Goal: Communication & Community: Answer question/provide support

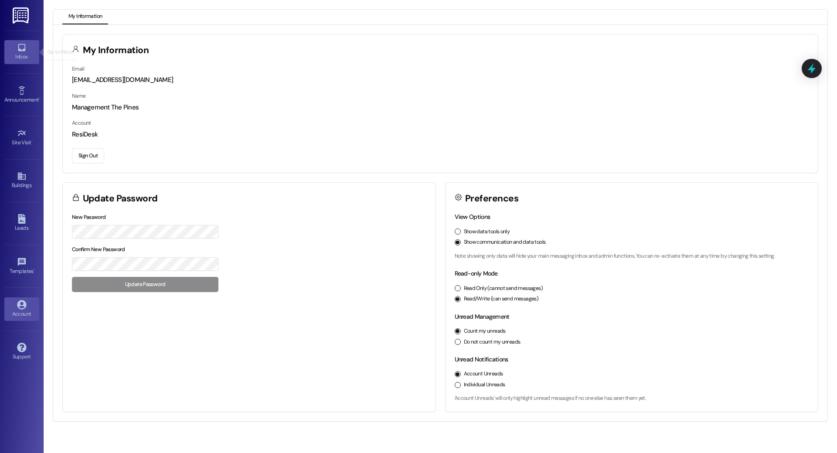
click at [17, 54] on div "Inbox" at bounding box center [22, 56] width 44 height 9
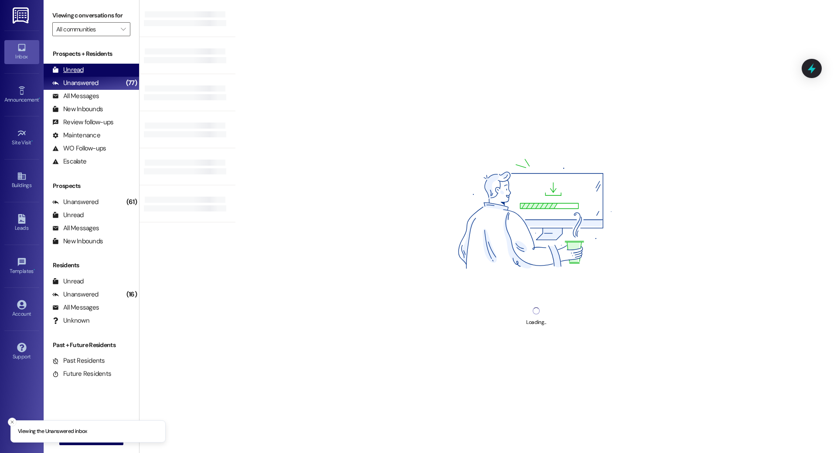
click at [78, 68] on div "Unread" at bounding box center [67, 69] width 31 height 9
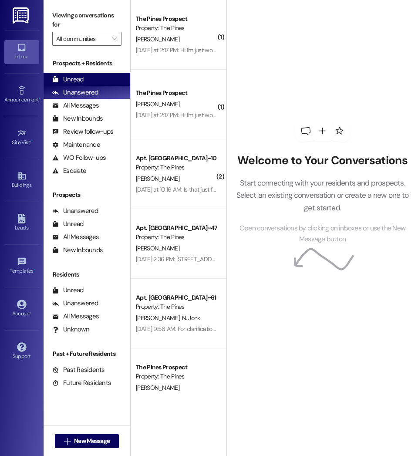
click at [101, 85] on div "Unread (0)" at bounding box center [87, 79] width 87 height 13
click at [71, 75] on div "Unread" at bounding box center [67, 79] width 31 height 9
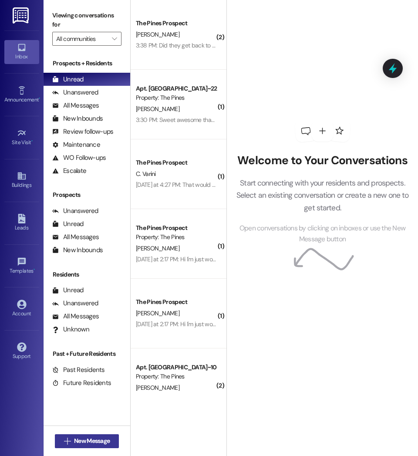
click at [94, 441] on span "New Message" at bounding box center [92, 441] width 36 height 9
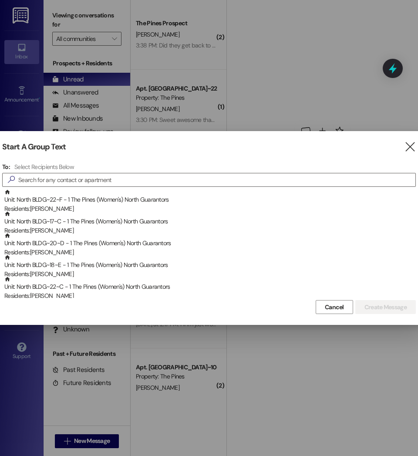
click at [127, 170] on div "Select Recipients Below" at bounding box center [210, 167] width 392 height 8
click at [411, 149] on icon "" at bounding box center [410, 147] width 12 height 9
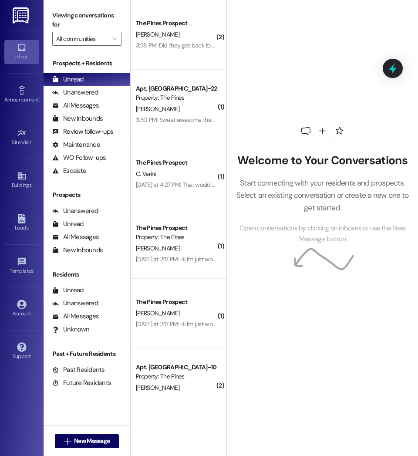
click at [411, 149] on div "Welcome to Your Conversations Start connecting with your residents and prospect…" at bounding box center [322, 182] width 191 height 365
click at [12, 226] on div "Leads" at bounding box center [22, 228] width 44 height 9
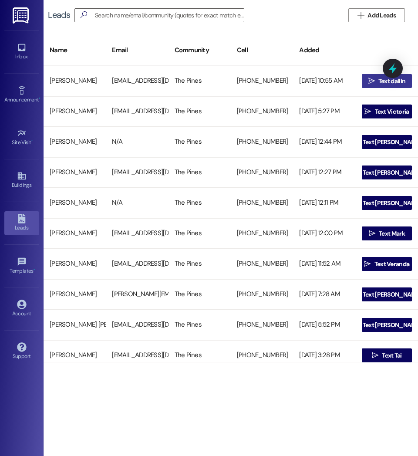
click at [373, 78] on span " Text dallin" at bounding box center [387, 81] width 41 height 13
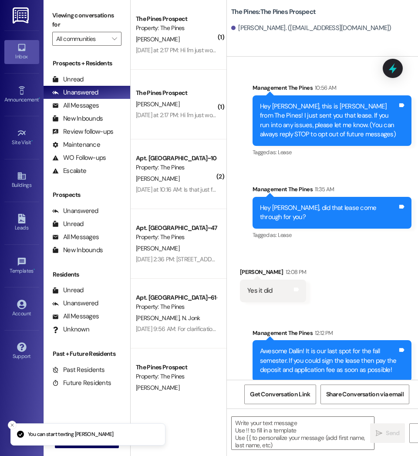
scroll to position [123, 0]
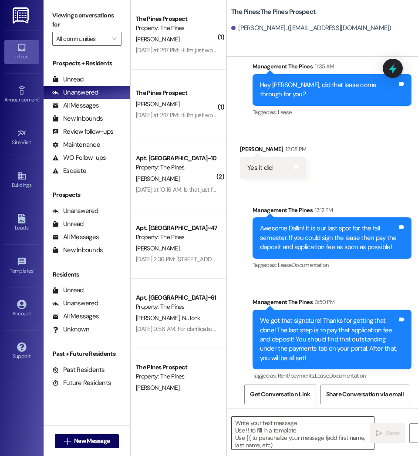
click at [268, 440] on textarea at bounding box center [303, 433] width 143 height 33
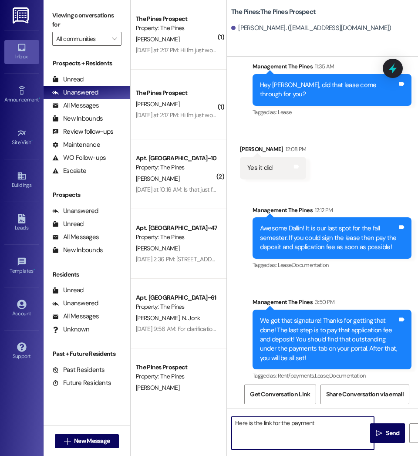
paste textarea "[URL][DOMAIN_NAME]"
type textarea "Here is the link for the payment [URL][DOMAIN_NAME]"
click at [379, 438] on span " Send" at bounding box center [387, 433] width 27 height 9
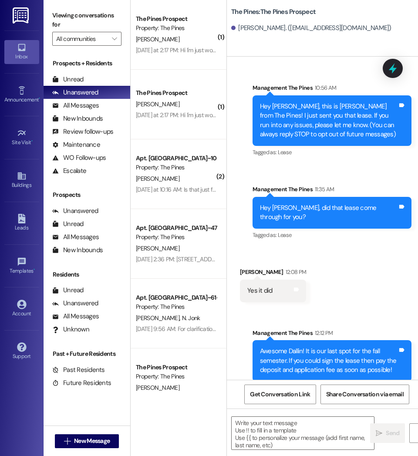
scroll to position [193, 0]
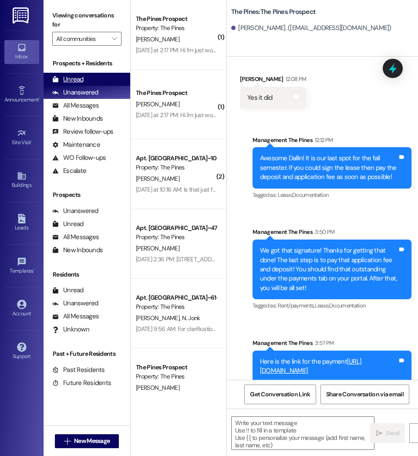
click at [92, 76] on div "Unread (0)" at bounding box center [87, 79] width 87 height 13
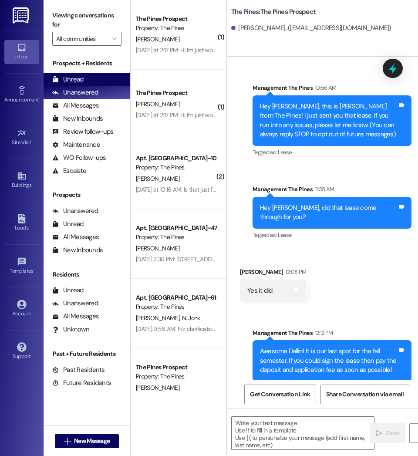
click at [88, 81] on div "Unread (0)" at bounding box center [87, 79] width 87 height 13
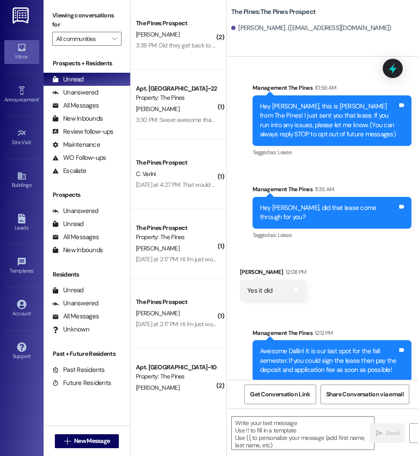
scroll to position [206, 0]
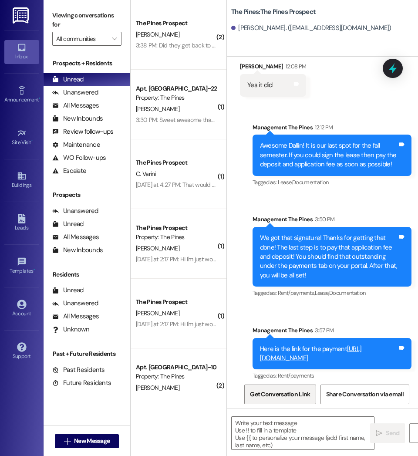
click at [273, 399] on span "Get Conversation Link" at bounding box center [280, 394] width 64 height 19
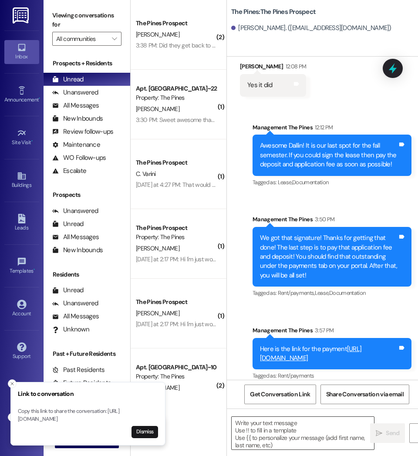
click at [259, 442] on textarea at bounding box center [303, 433] width 143 height 33
click at [143, 434] on button "Dismiss" at bounding box center [145, 432] width 27 height 12
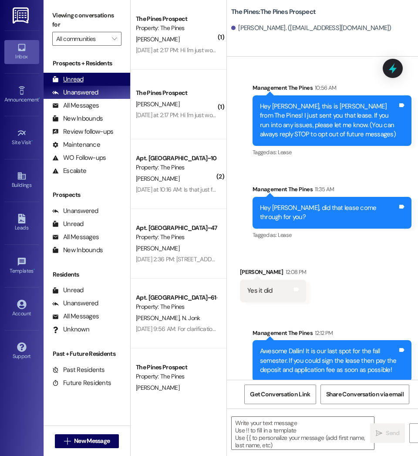
click at [74, 78] on div "Unread" at bounding box center [67, 79] width 31 height 9
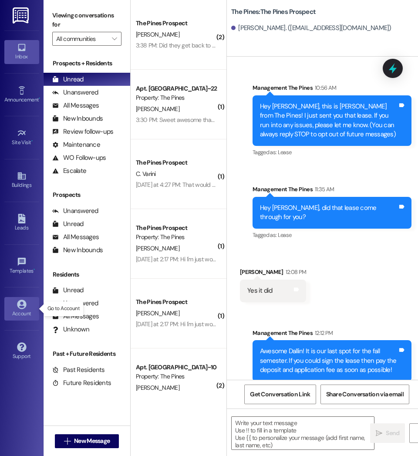
click at [24, 307] on icon at bounding box center [22, 305] width 10 height 10
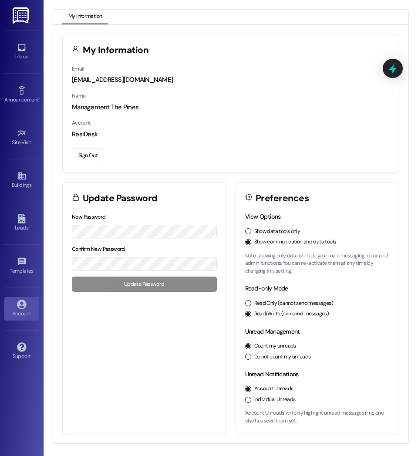
click at [91, 158] on button "Sign Out" at bounding box center [88, 155] width 32 height 15
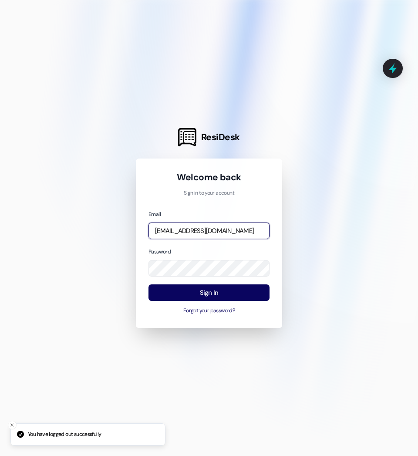
click at [199, 234] on input "[EMAIL_ADDRESS][DOMAIN_NAME]" at bounding box center [209, 231] width 121 height 17
type input "[EMAIL_ADDRESS][DOMAIN_NAME]"
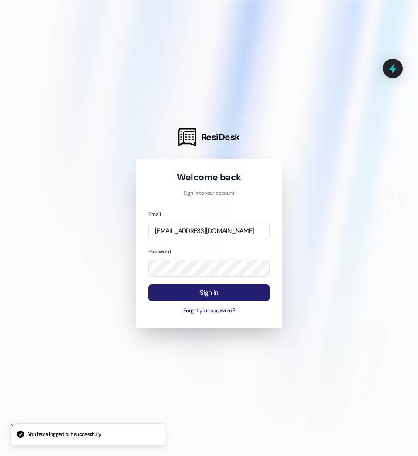
click at [240, 292] on button "Sign In" at bounding box center [209, 293] width 121 height 17
